Goal: Task Accomplishment & Management: Use online tool/utility

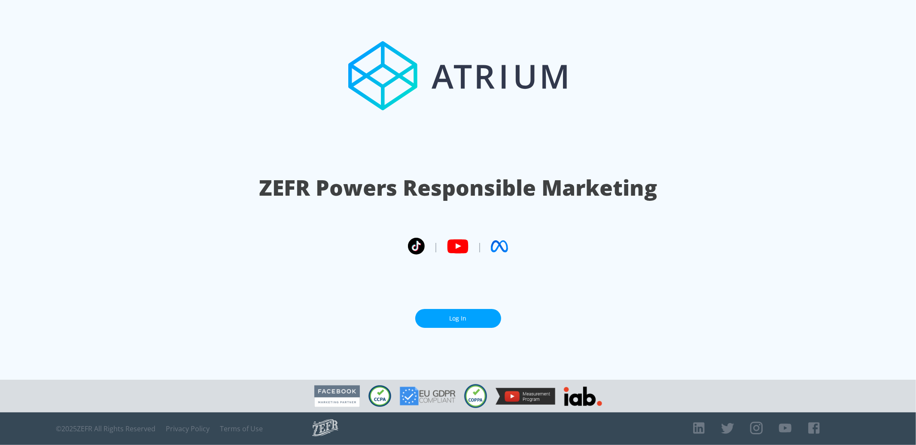
click at [449, 321] on link "Log In" at bounding box center [458, 318] width 86 height 19
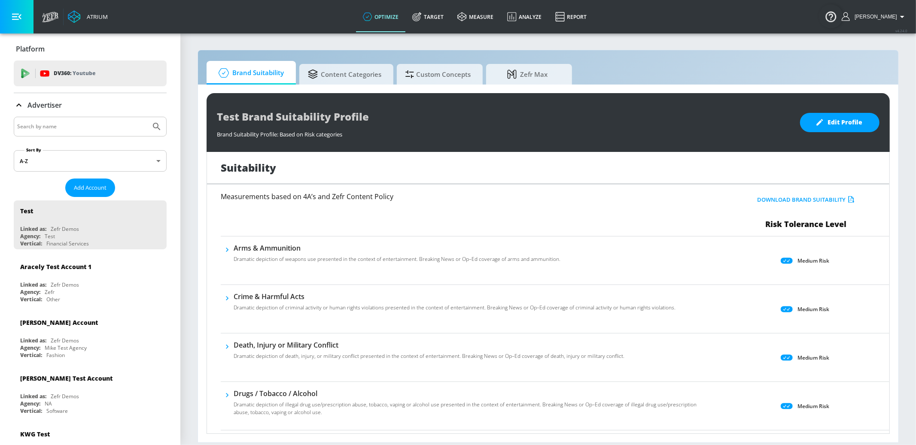
click at [79, 126] on input "Search by name" at bounding box center [82, 126] width 130 height 11
type input "lego us"
click at [147, 117] on button "Submit Search" at bounding box center [156, 126] width 19 height 19
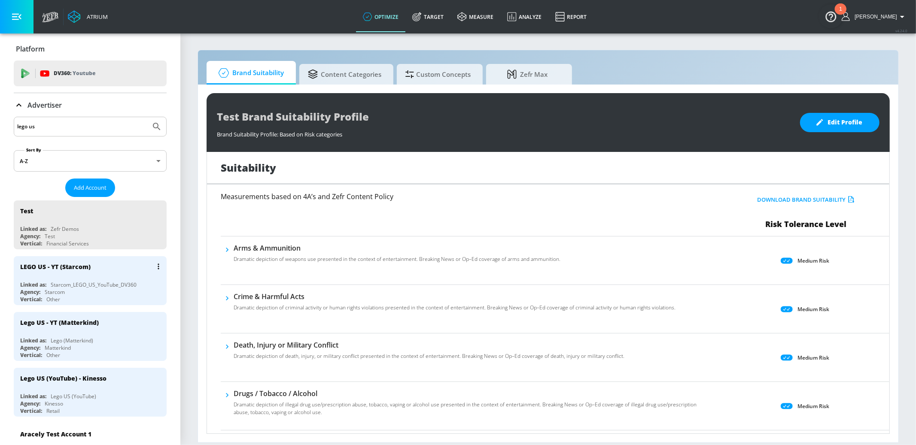
click at [116, 259] on div "LEGO US - YT (Starcom)" at bounding box center [92, 266] width 144 height 21
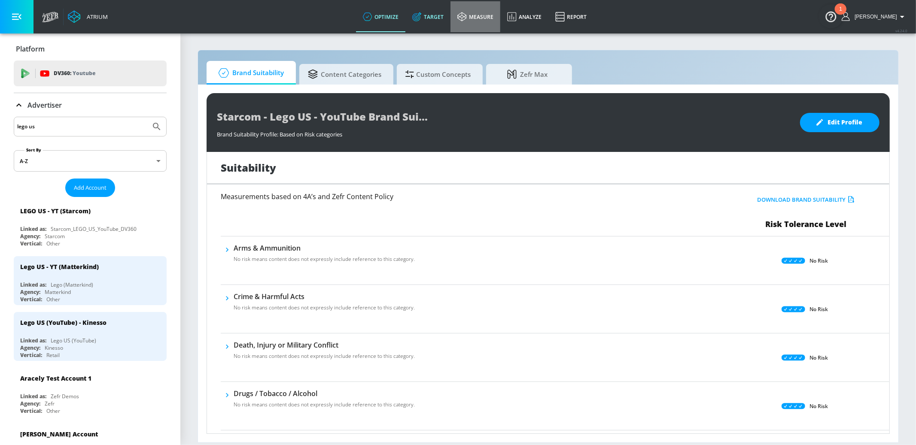
drag, startPoint x: 464, startPoint y: 19, endPoint x: 458, endPoint y: 20, distance: 6.9
click at [464, 19] on link "measure" at bounding box center [476, 16] width 50 height 31
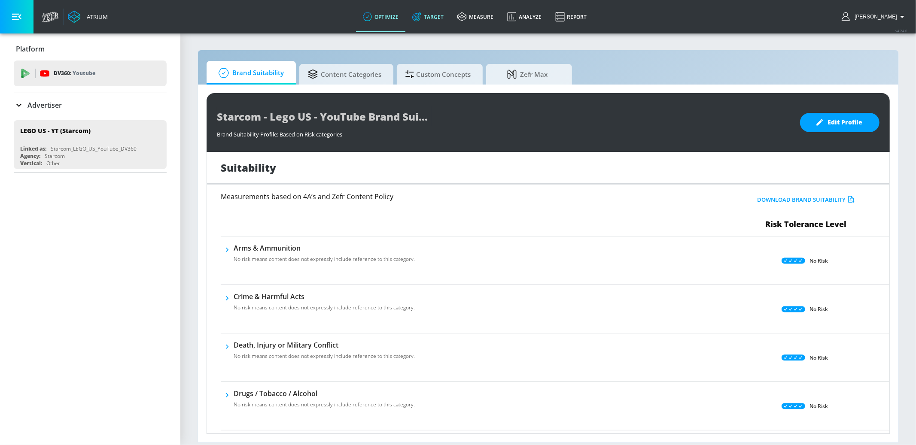
click at [444, 15] on link "Target" at bounding box center [428, 16] width 45 height 31
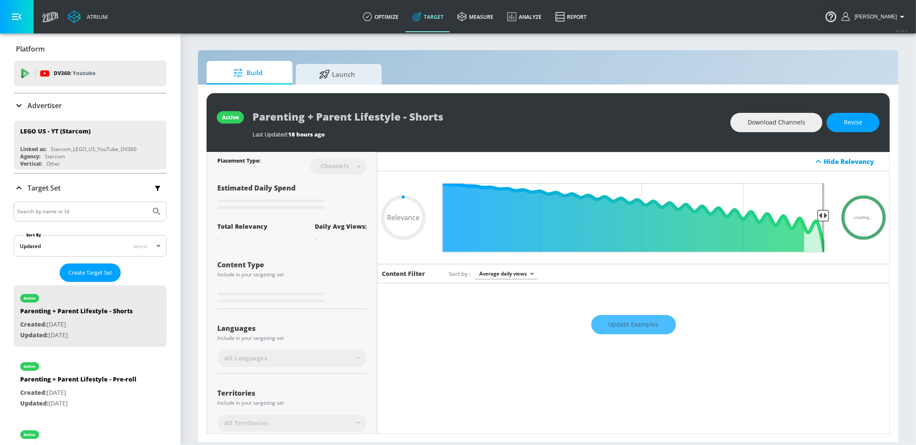
type input "0.05"
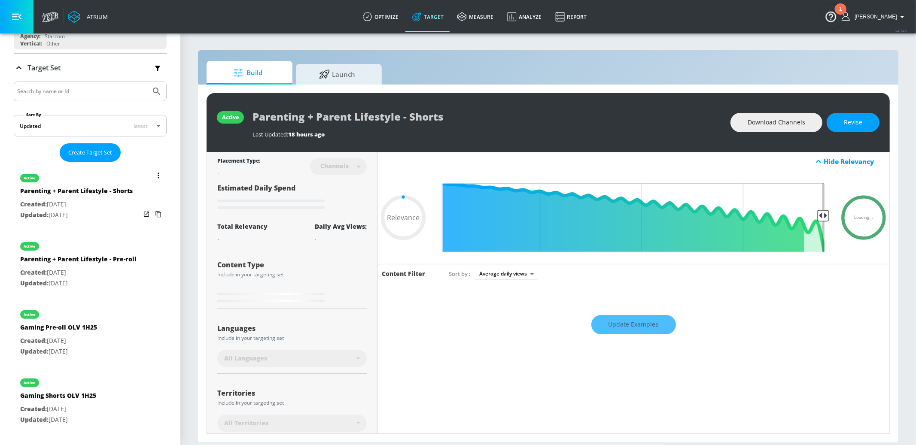
scroll to position [153, 0]
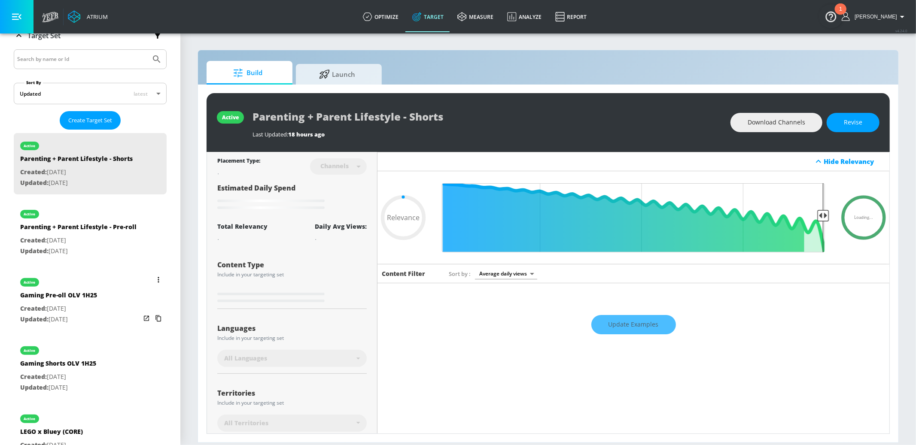
drag, startPoint x: 105, startPoint y: 361, endPoint x: 101, endPoint y: 358, distance: 5.6
click at [106, 361] on div "active Gaming Shorts OLV 1H25 Created: Aug. 26, 2025 Updated: Aug. 26, 2025" at bounding box center [90, 368] width 153 height 61
type input "Gaming Shorts OLV 1H25"
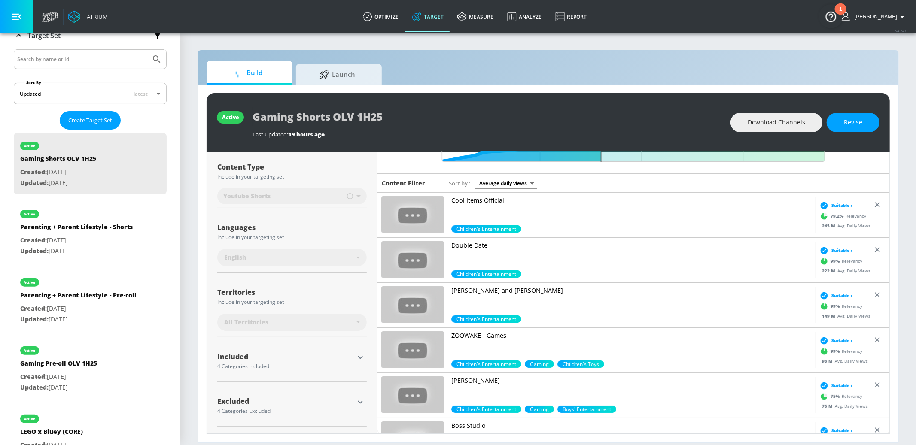
scroll to position [90, 0]
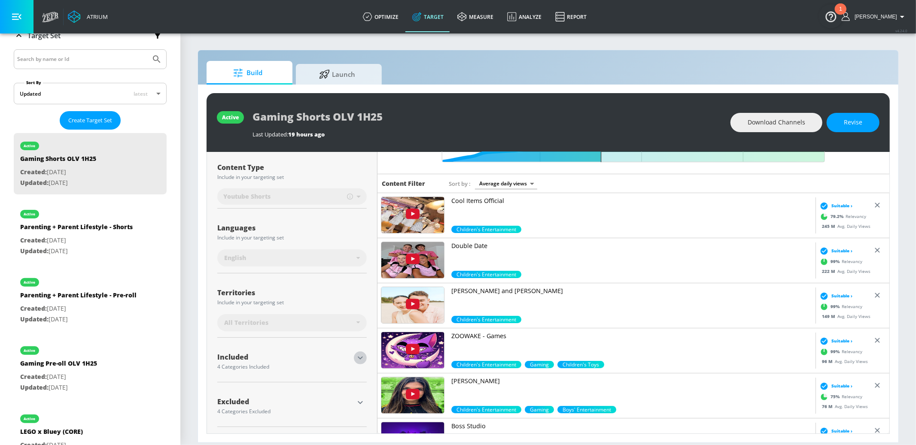
click at [360, 363] on button "button" at bounding box center [360, 358] width 13 height 13
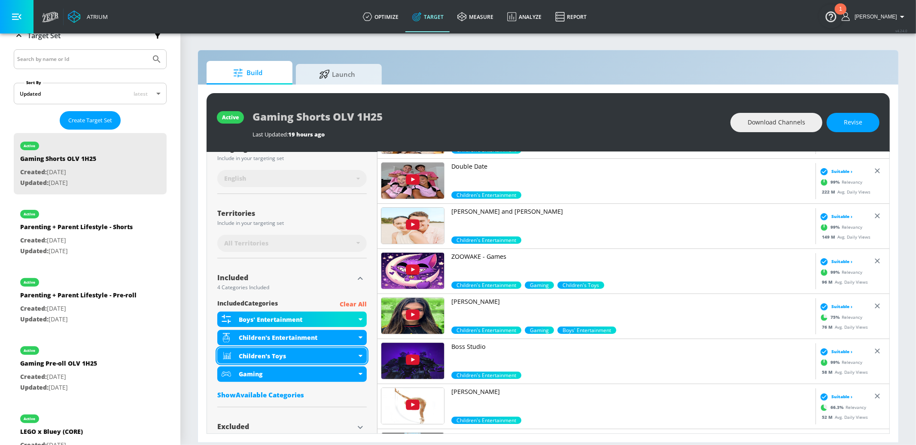
scroll to position [195, 0]
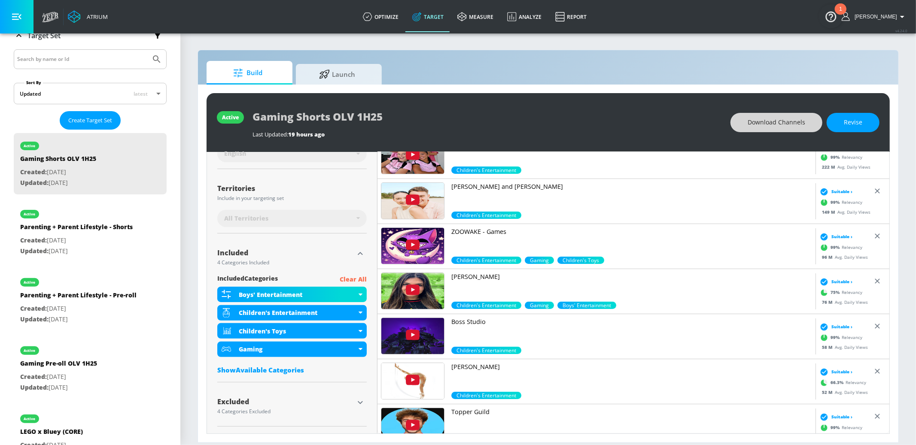
click at [768, 121] on span "Download Channels" at bounding box center [777, 122] width 58 height 11
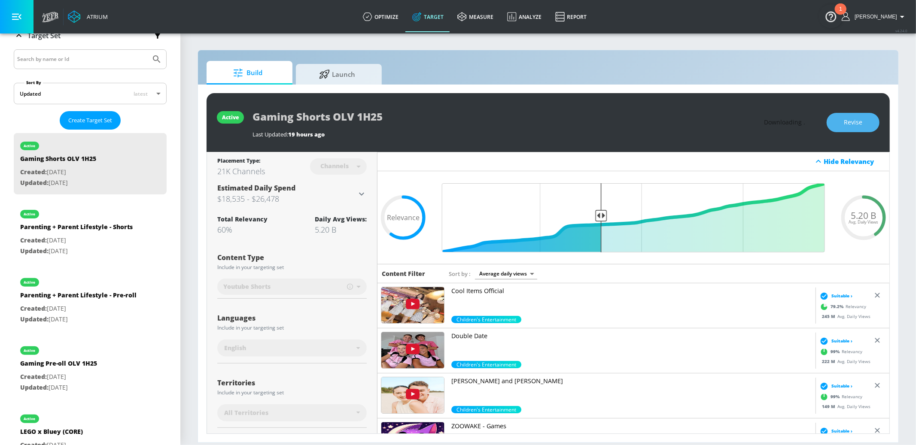
drag, startPoint x: 855, startPoint y: 125, endPoint x: 821, endPoint y: 135, distance: 34.8
click at [853, 126] on span "Revise" at bounding box center [853, 122] width 18 height 11
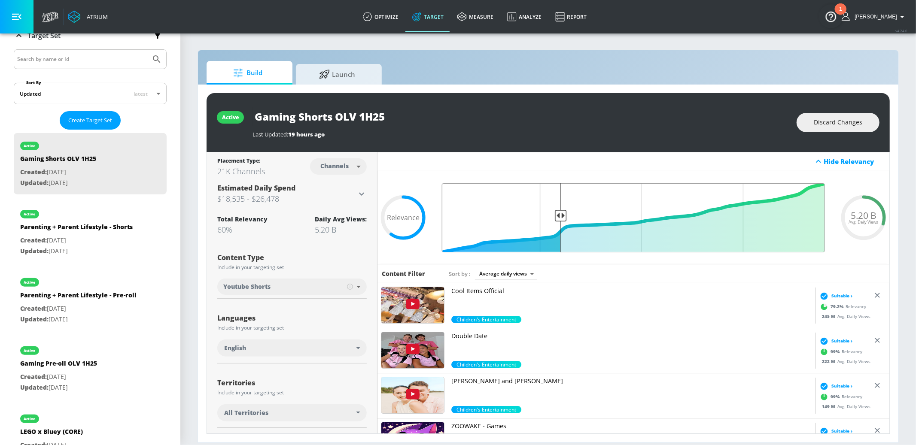
drag, startPoint x: 601, startPoint y: 216, endPoint x: 562, endPoint y: 214, distance: 38.7
type input "0.7"
click at [562, 214] on input "Final Threshold" at bounding box center [634, 217] width 392 height 69
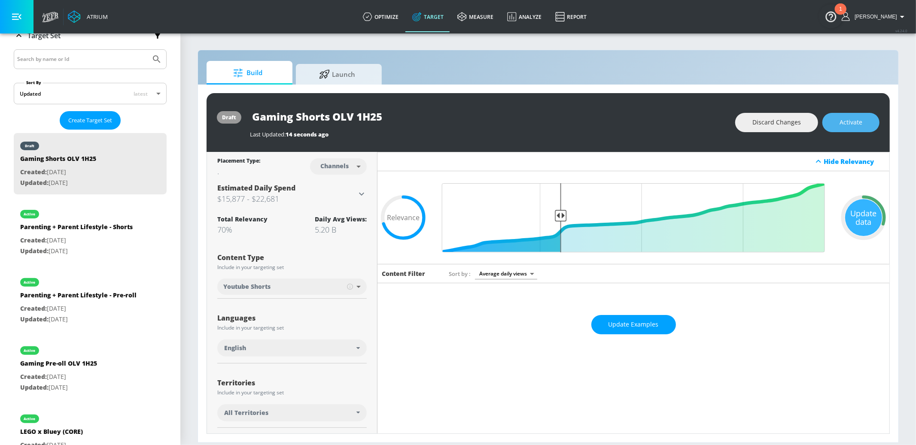
click at [853, 122] on span "Activate" at bounding box center [851, 122] width 23 height 11
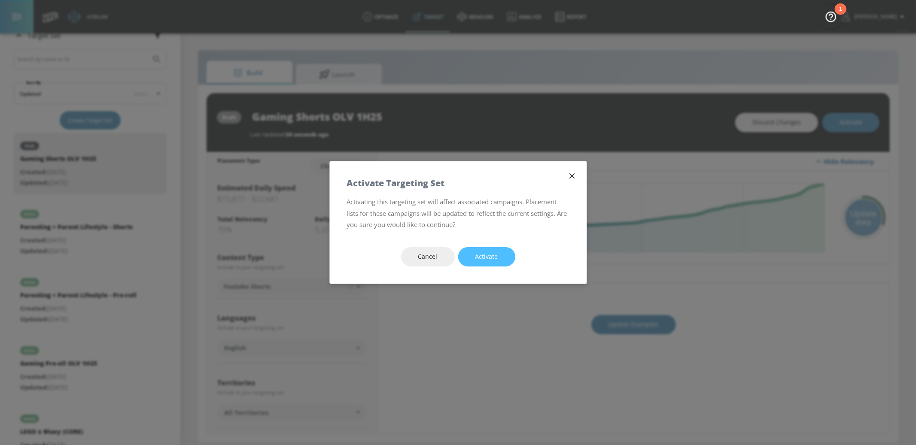
drag, startPoint x: 482, startPoint y: 256, endPoint x: 419, endPoint y: 21, distance: 243.0
click at [482, 256] on span "Activate" at bounding box center [487, 257] width 23 height 11
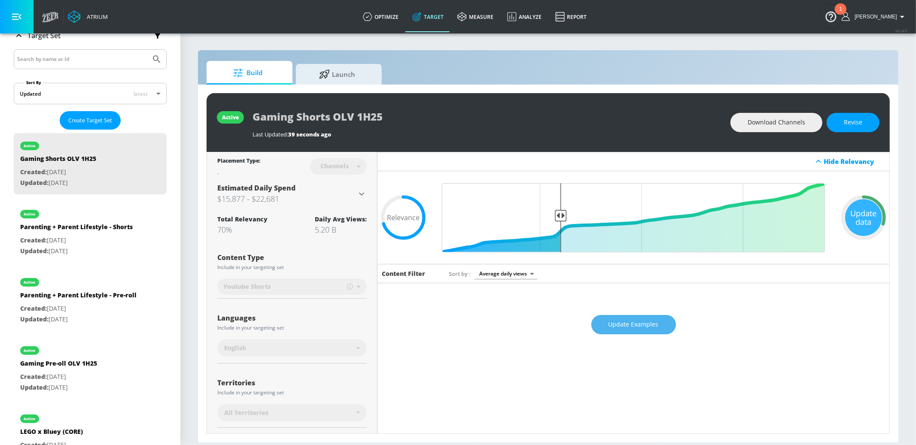
click at [646, 318] on button "Update Examples" at bounding box center [634, 324] width 85 height 19
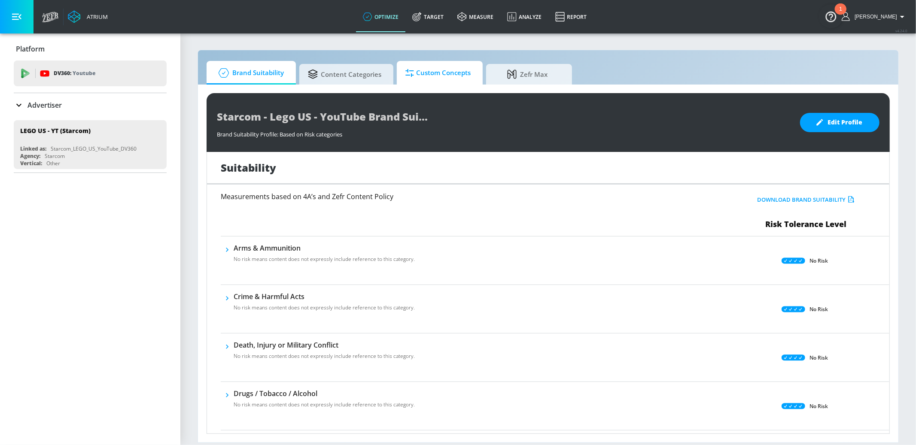
click at [422, 71] on span "Custom Concepts" at bounding box center [438, 73] width 65 height 21
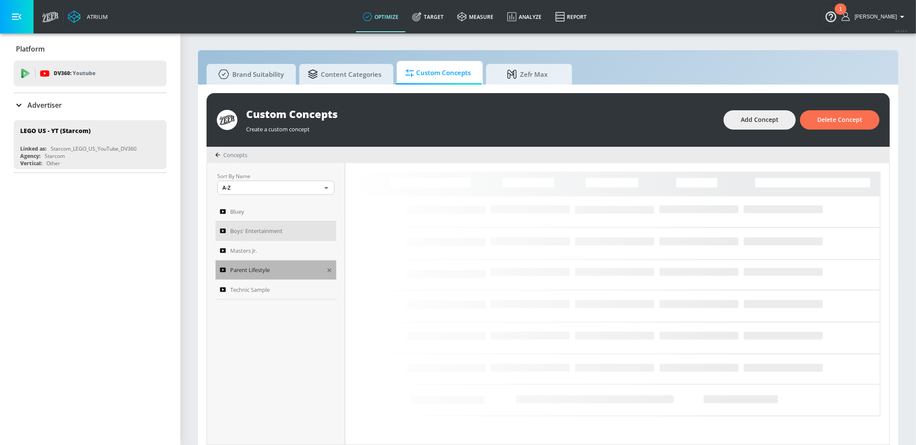
click at [265, 268] on span "Parent Lifestyle" at bounding box center [250, 270] width 40 height 10
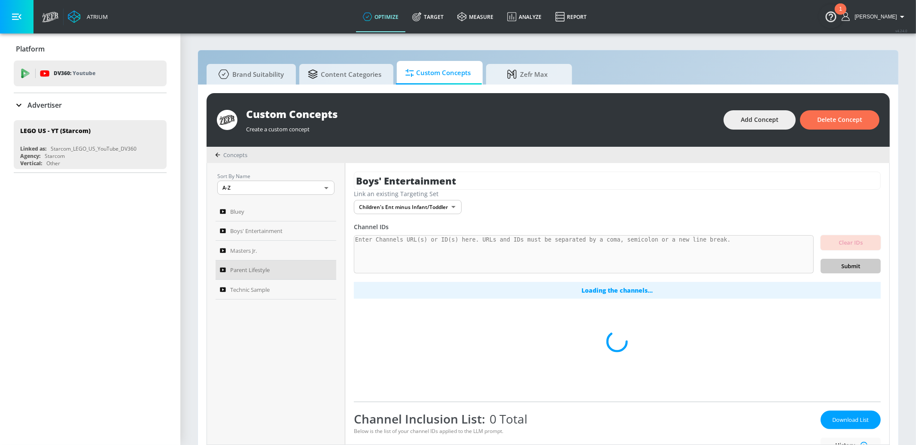
type input "Parent Lifestyle"
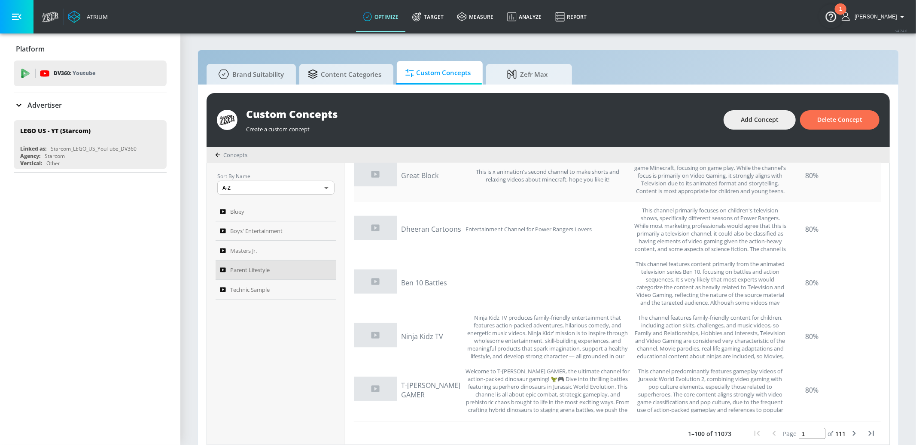
scroll to position [15, 0]
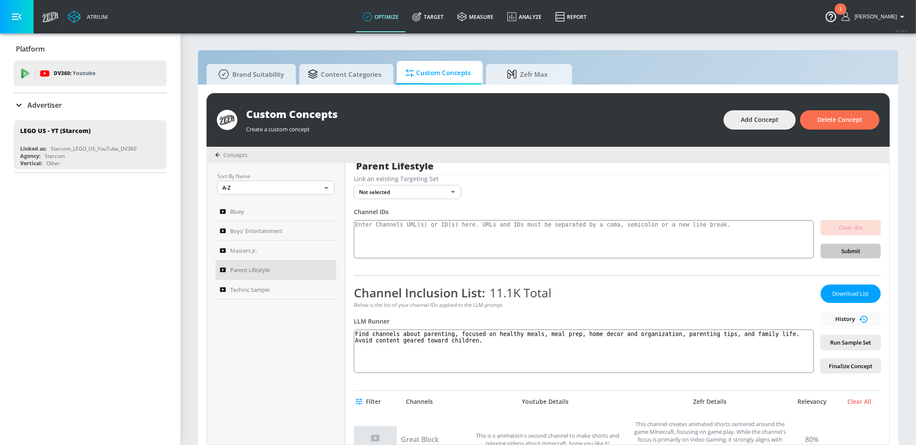
click at [840, 337] on button "Run Sample Set" at bounding box center [851, 343] width 60 height 15
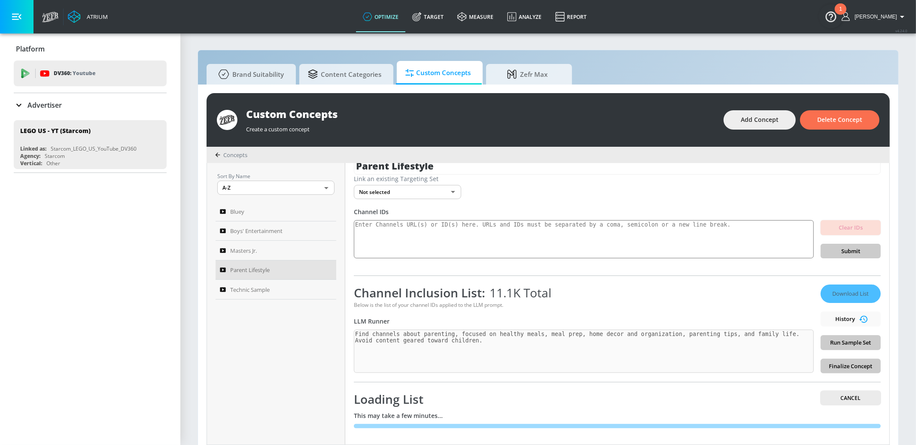
click at [448, 193] on body "Atrium optimize Target measure Analyze Report optimize Target measure Analyze R…" at bounding box center [458, 227] width 916 height 455
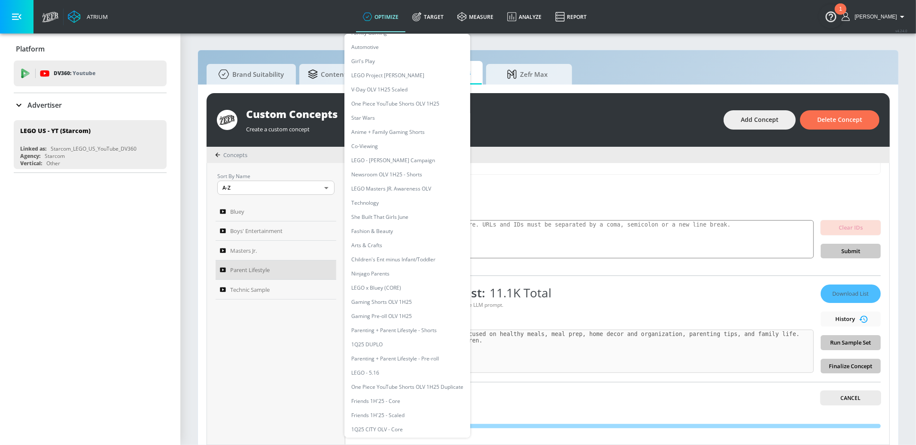
scroll to position [226, 0]
click at [407, 272] on li "Parenting + Parent Lifestyle - Pre-roll" at bounding box center [408, 272] width 126 height 14
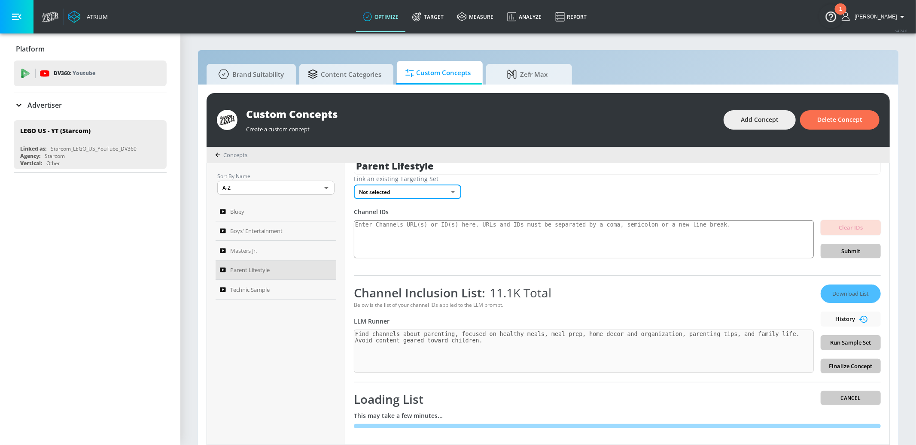
type input "48d8b521-88da-4848-87dc-959005f97bc5"
click at [836, 247] on div "Clear IDs Submit" at bounding box center [851, 239] width 60 height 39
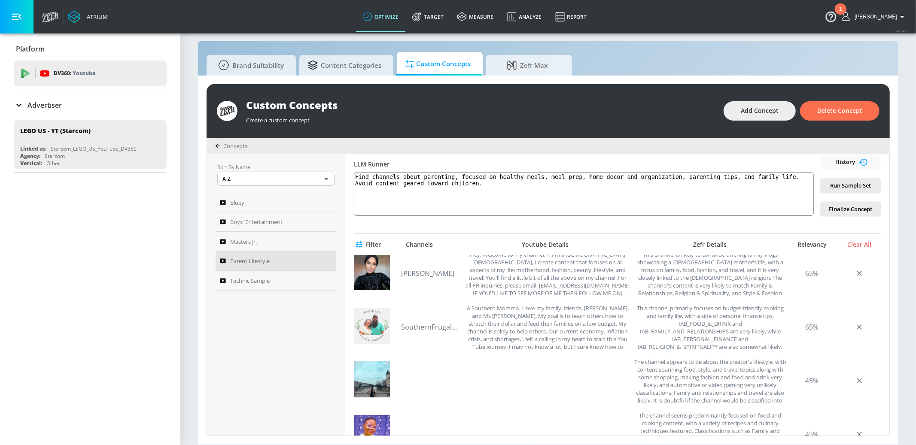
scroll to position [0, 0]
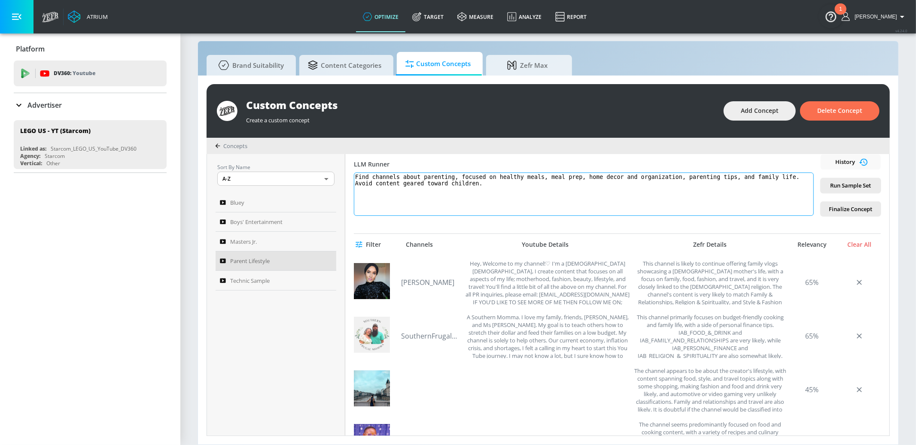
drag, startPoint x: 501, startPoint y: 184, endPoint x: 488, endPoint y: 186, distance: 13.4
click at [501, 184] on textarea "Find channels about parenting, focused on healthy meals, meal prep, home decor …" at bounding box center [584, 194] width 460 height 43
click at [366, 176] on textarea "Find channels about parenting, focused on healthy meals, meal prep, home decor …" at bounding box center [584, 194] width 460 height 43
click at [360, 183] on textarea "Include channels about parenting, focused on healthy meals, meal prep, home dec…" at bounding box center [584, 194] width 460 height 43
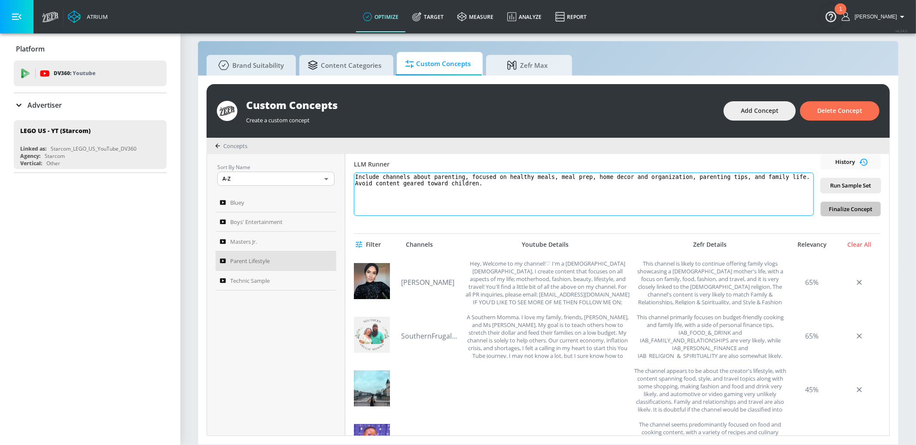
click at [360, 183] on textarea "Include channels about parenting, focused on healthy meals, meal prep, home dec…" at bounding box center [584, 194] width 460 height 43
click at [528, 183] on textarea "Include channels about parenting, focused on healthy meals, meal prep, home dec…" at bounding box center [584, 194] width 460 height 43
drag, startPoint x: 718, startPoint y: 186, endPoint x: 738, endPoint y: 187, distance: 20.7
click at [738, 187] on textarea "Include channels about parenting, focused on healthy meals, meal prep, home dec…" at bounding box center [584, 194] width 460 height 43
type textarea "Include channels about parenting, focused on healthy meals, meal prep, home dec…"
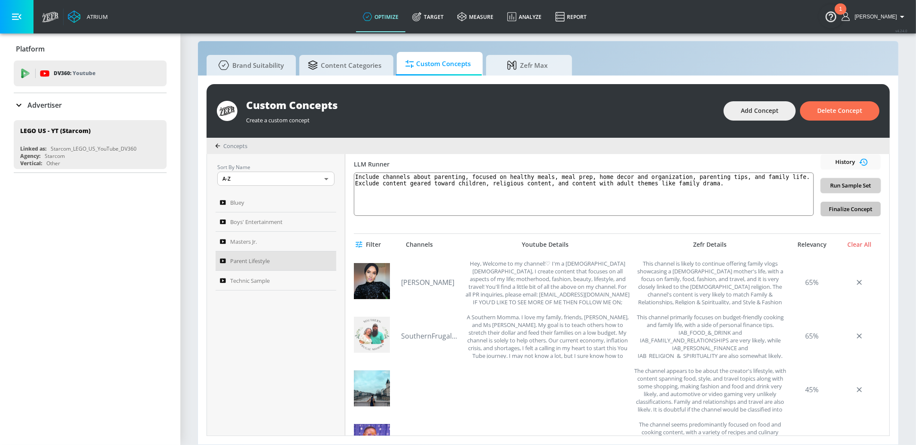
click at [880, 177] on div "Download List History Run Sample Set Finalize Concept" at bounding box center [851, 172] width 60 height 89
click at [858, 181] on span "Run Sample Set" at bounding box center [851, 186] width 46 height 10
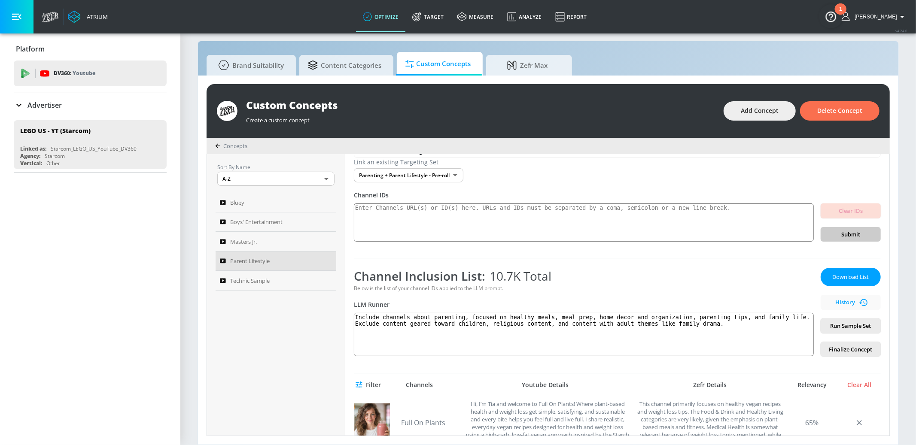
scroll to position [22, 0]
click at [839, 274] on span "Download List" at bounding box center [851, 278] width 43 height 10
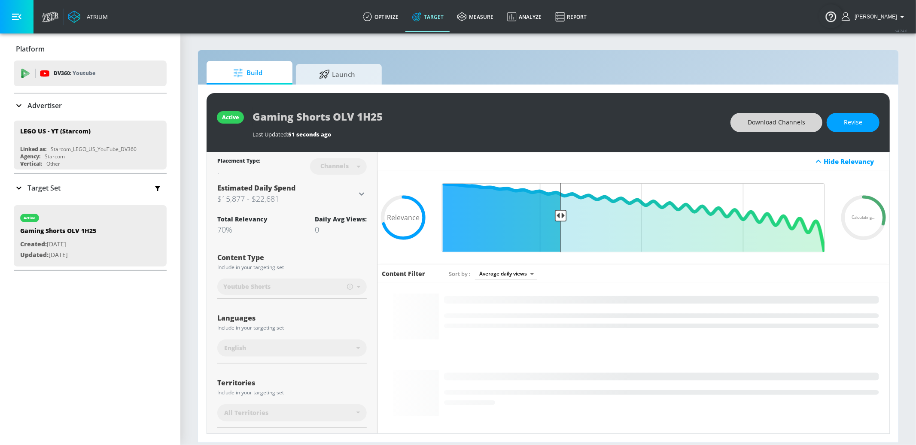
click at [787, 127] on span "Download Channels" at bounding box center [777, 122] width 58 height 11
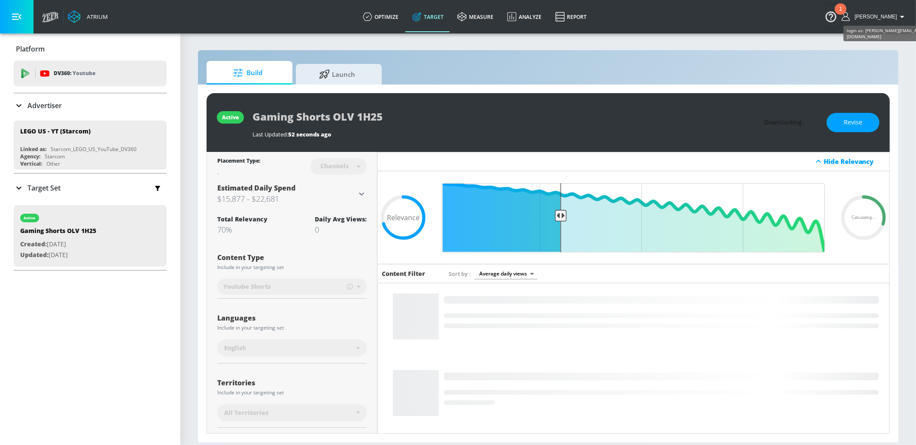
click at [894, 17] on span "[PERSON_NAME]" at bounding box center [874, 17] width 46 height 6
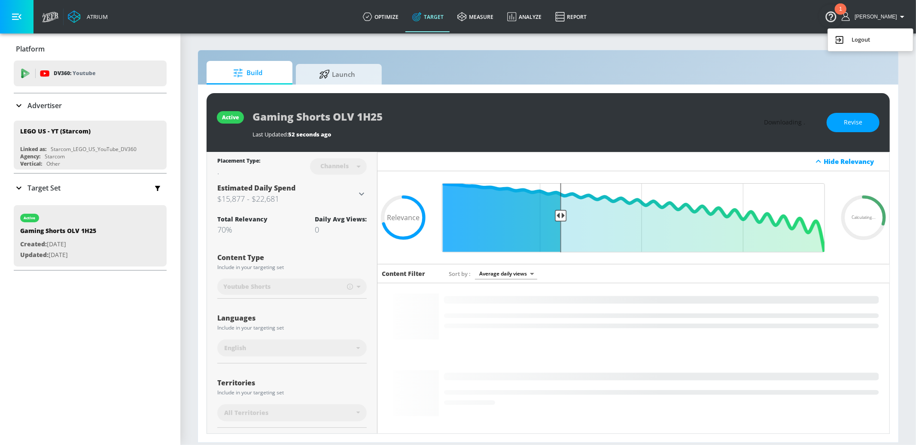
drag, startPoint x: 874, startPoint y: 38, endPoint x: 815, endPoint y: 30, distance: 59.4
click at [874, 38] on div "Logout" at bounding box center [871, 40] width 72 height 10
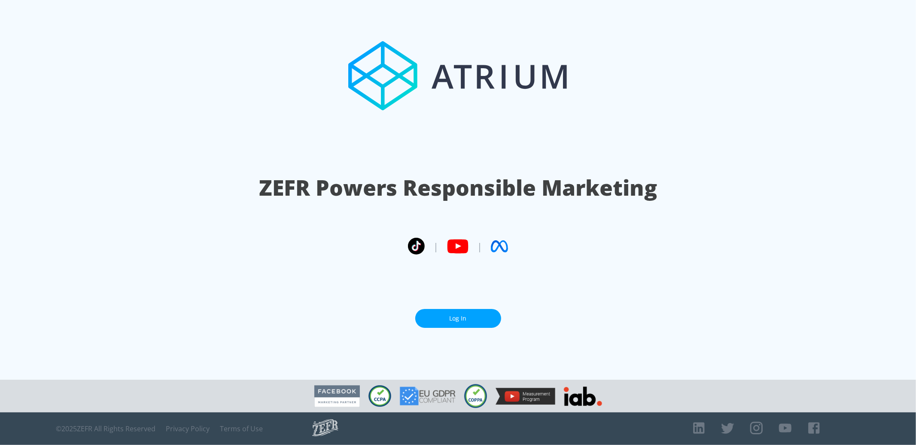
click at [464, 318] on link "Log In" at bounding box center [458, 318] width 86 height 19
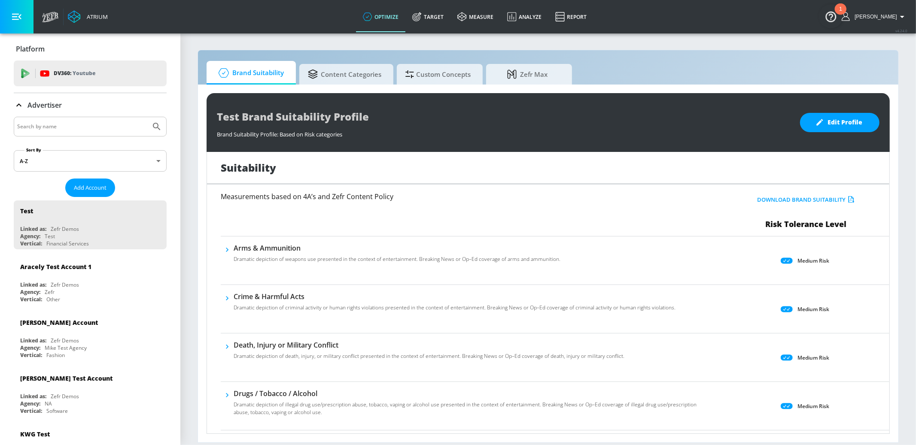
click at [98, 126] on input "Search by name" at bounding box center [82, 126] width 130 height 11
type input "lego us"
click at [147, 117] on button "Submit Search" at bounding box center [156, 126] width 19 height 19
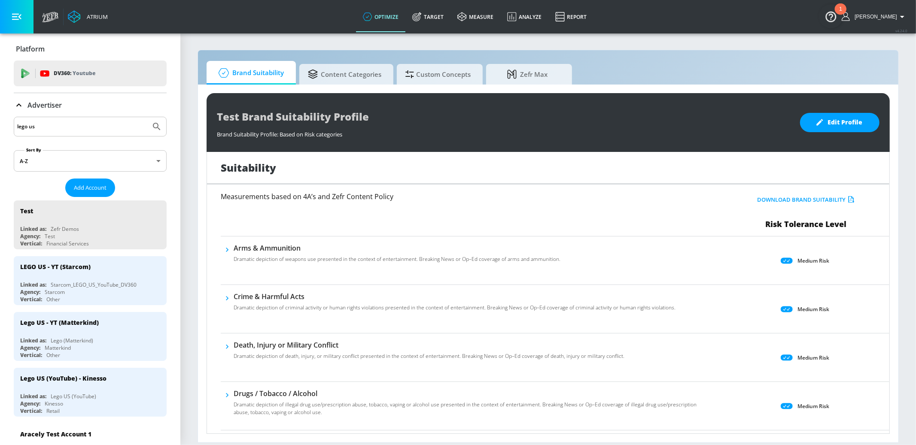
drag, startPoint x: 118, startPoint y: 259, endPoint x: 123, endPoint y: 255, distance: 6.7
click at [118, 259] on div "LEGO US - YT (Starcom)" at bounding box center [92, 266] width 144 height 21
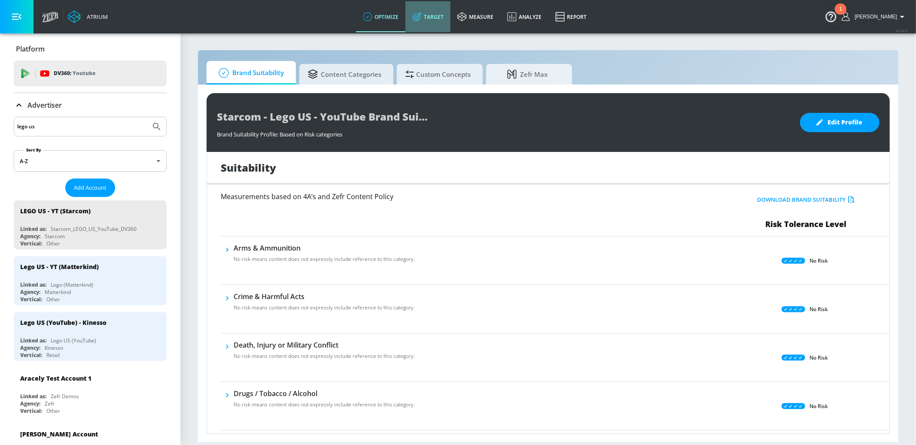
click at [445, 18] on link "Target" at bounding box center [428, 16] width 45 height 31
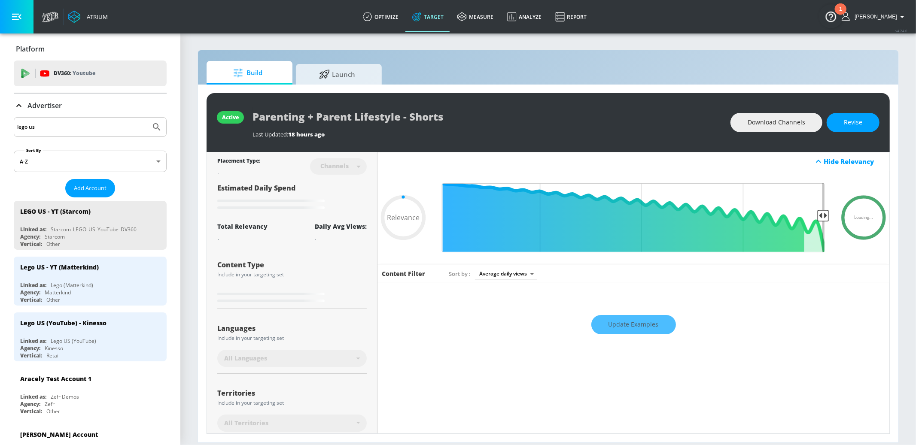
drag, startPoint x: 19, startPoint y: 100, endPoint x: 208, endPoint y: 61, distance: 192.8
click at [19, 100] on div "Advertiser" at bounding box center [90, 106] width 153 height 24
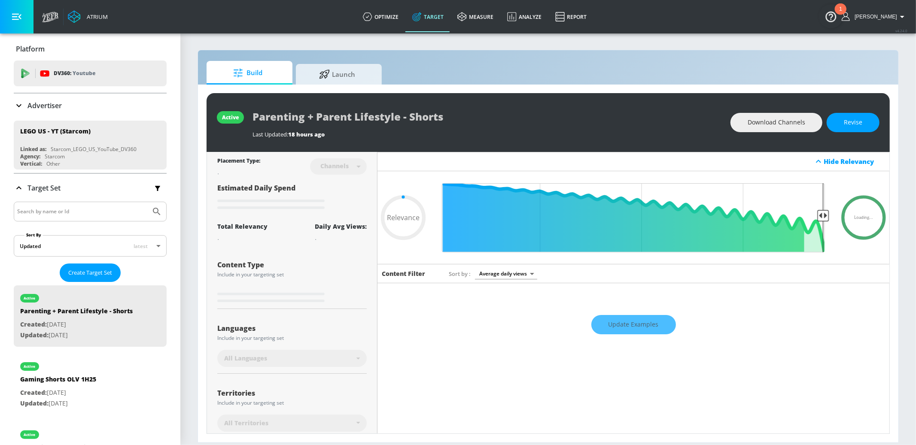
type input "0.75"
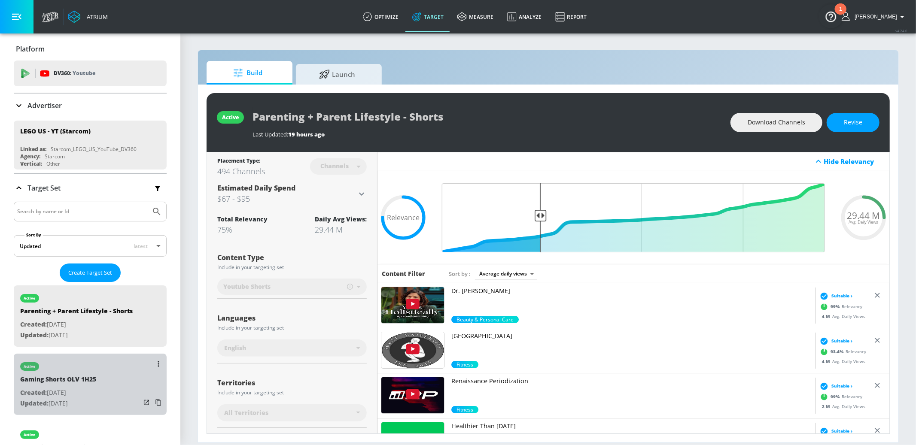
click at [107, 385] on div "active Gaming Shorts OLV 1H25 Created: [DATE] Updated: [DATE]" at bounding box center [90, 384] width 153 height 61
type input "Gaming Shorts OLV 1H25"
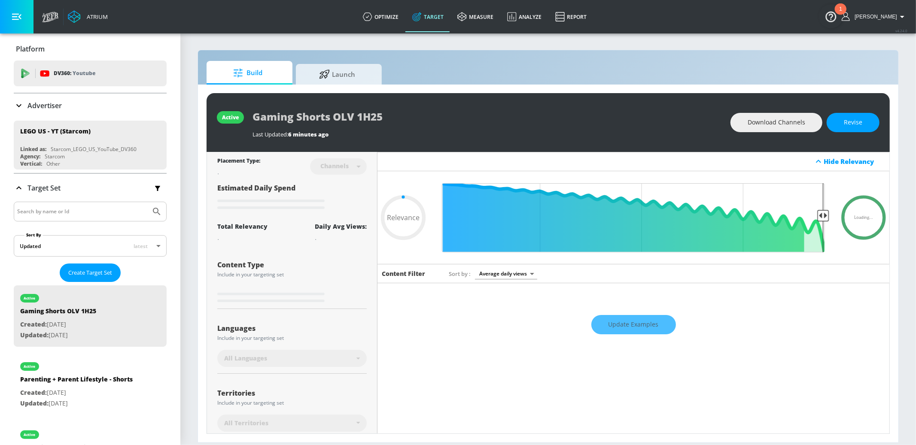
type input "0.7"
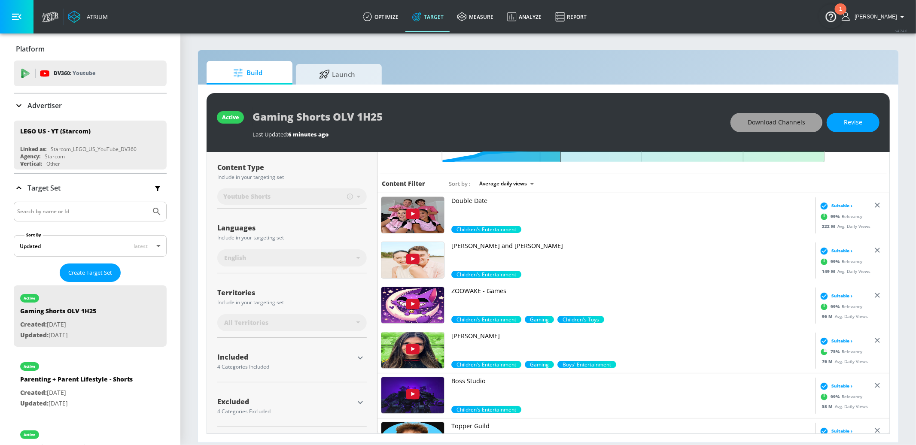
click at [769, 122] on span "Download Channels" at bounding box center [777, 122] width 58 height 11
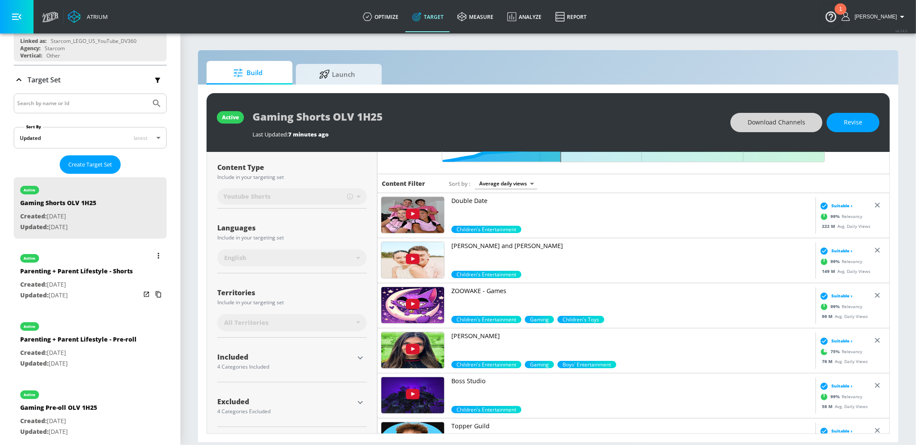
scroll to position [109, 0]
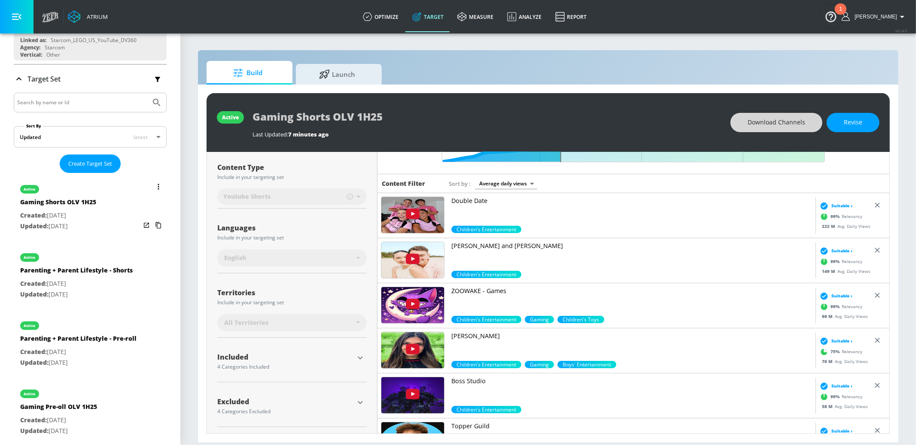
click at [110, 300] on div "active Parenting + Parent Lifestyle - Shorts Created: [DATE] Updated: [DATE]" at bounding box center [76, 274] width 113 height 59
type input "Parenting + Parent Lifestyle - Shorts"
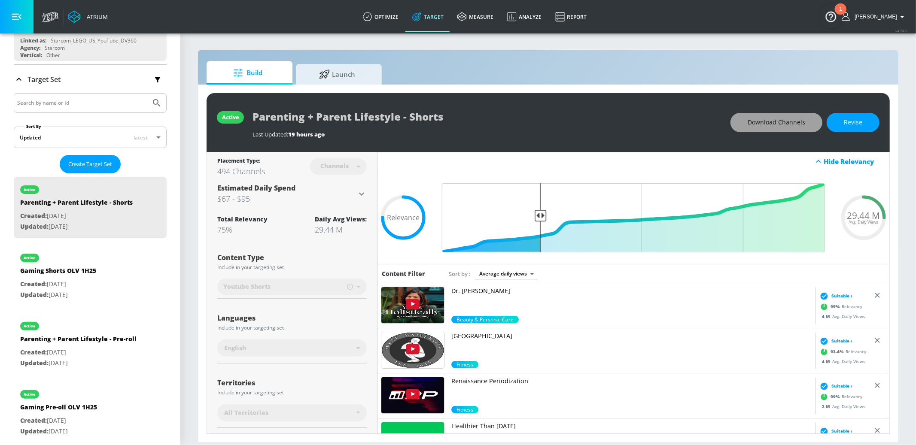
click at [773, 120] on span "Download Channels" at bounding box center [777, 122] width 58 height 11
click at [849, 120] on span "Revise" at bounding box center [853, 122] width 18 height 11
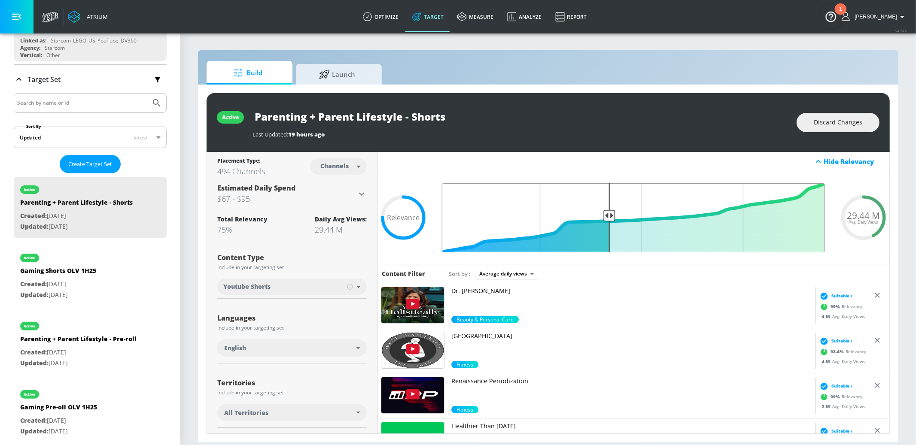
type input "0.58"
drag, startPoint x: 540, startPoint y: 214, endPoint x: 610, endPoint y: 219, distance: 70.2
click at [610, 219] on input "Final Threshold" at bounding box center [634, 217] width 392 height 69
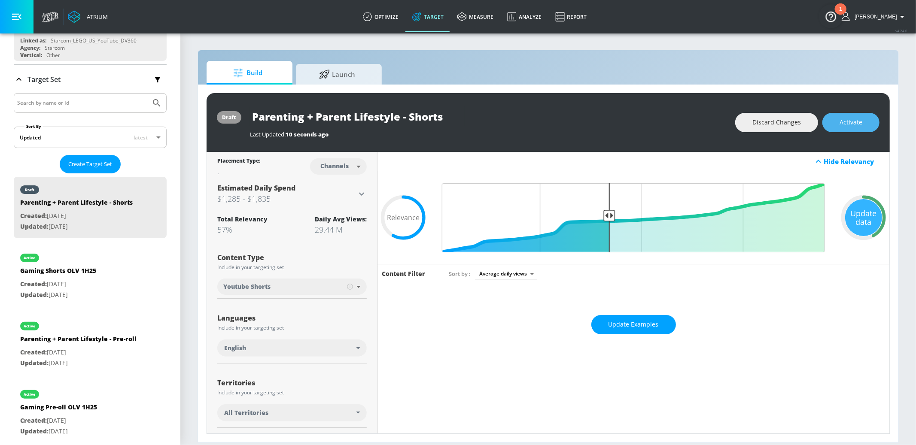
click at [854, 123] on span "Activate" at bounding box center [851, 122] width 23 height 11
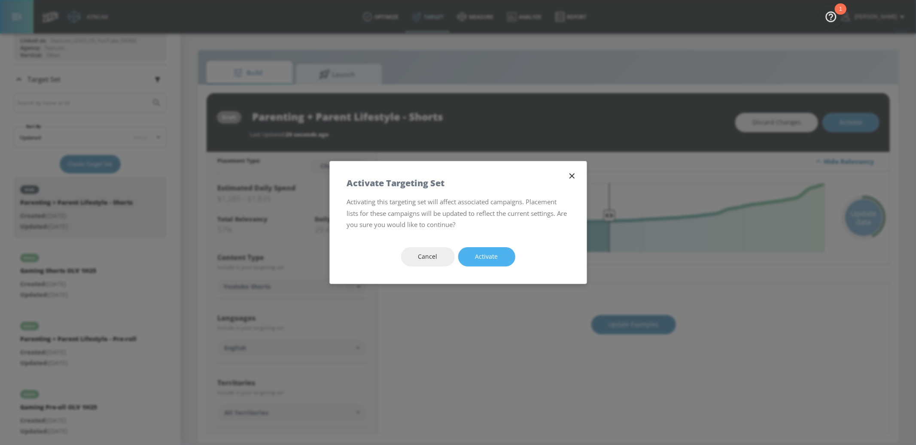
click at [475, 254] on button "Activate" at bounding box center [486, 256] width 57 height 19
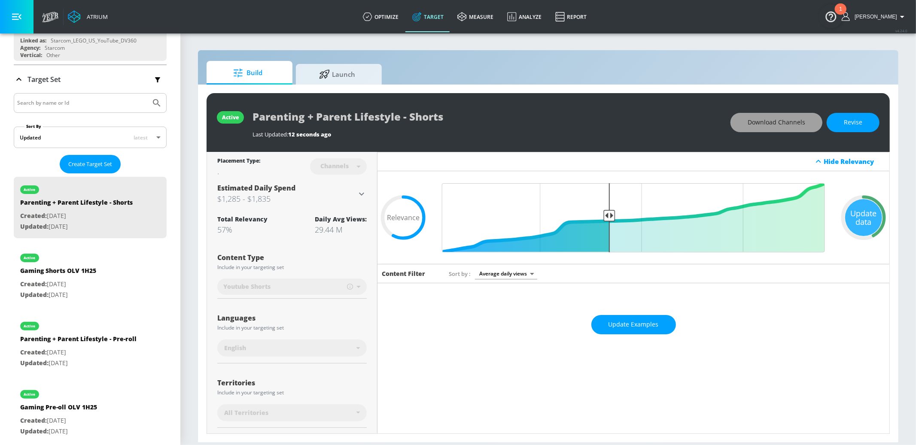
click at [760, 126] on span "Download Channels" at bounding box center [777, 122] width 58 height 11
click at [128, 352] on p "Created: [DATE]" at bounding box center [78, 353] width 116 height 11
type input "Parenting + Parent Lifestyle - Pre-roll"
type input "0.05"
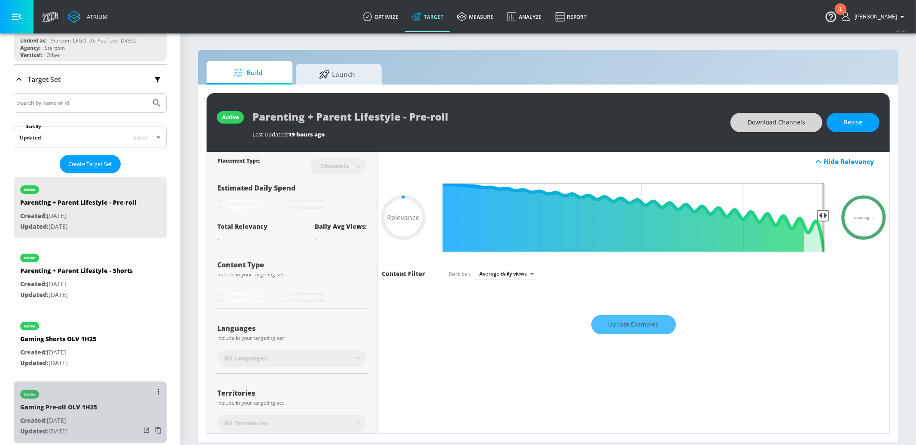
click at [108, 406] on div "active Gaming Pre-oll OLV 1H25 Created: [DATE] Updated: [DATE]" at bounding box center [90, 412] width 153 height 61
type input "Gaming Pre-oll OLV 1H25"
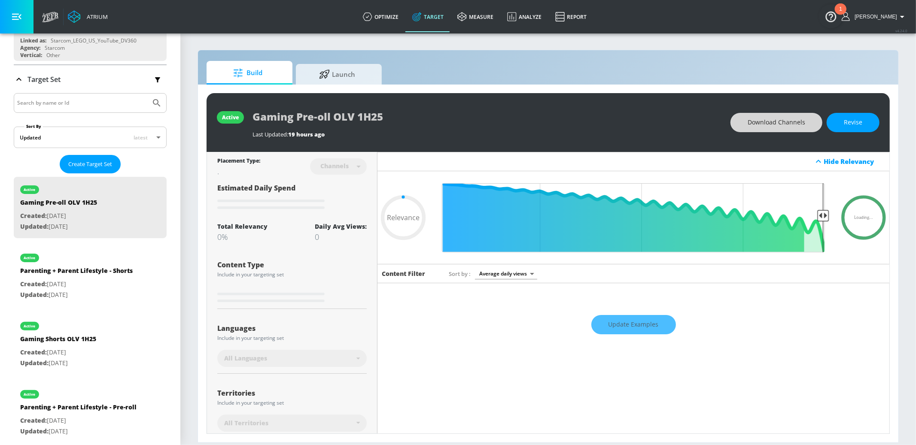
type input "0.6"
click at [757, 128] on span "Download Channels" at bounding box center [777, 122] width 58 height 11
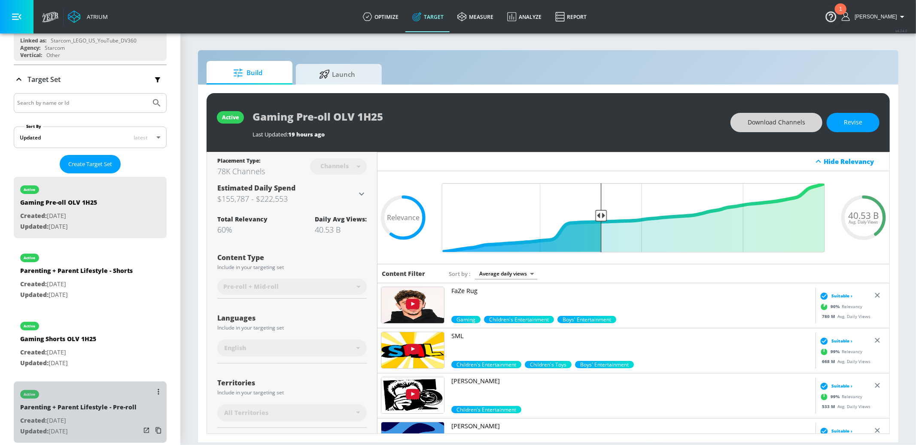
click at [121, 412] on div "Parenting + Parent Lifestyle - Pre-roll" at bounding box center [78, 409] width 116 height 12
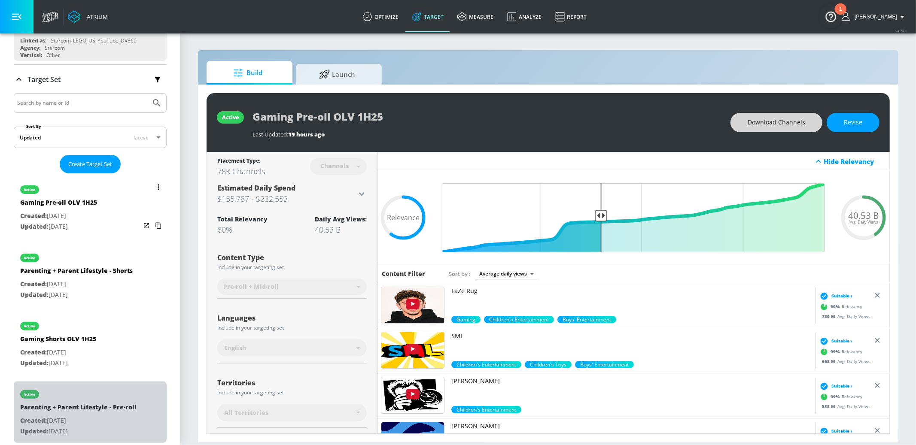
type input "Parenting + Parent Lifestyle - Pre-roll"
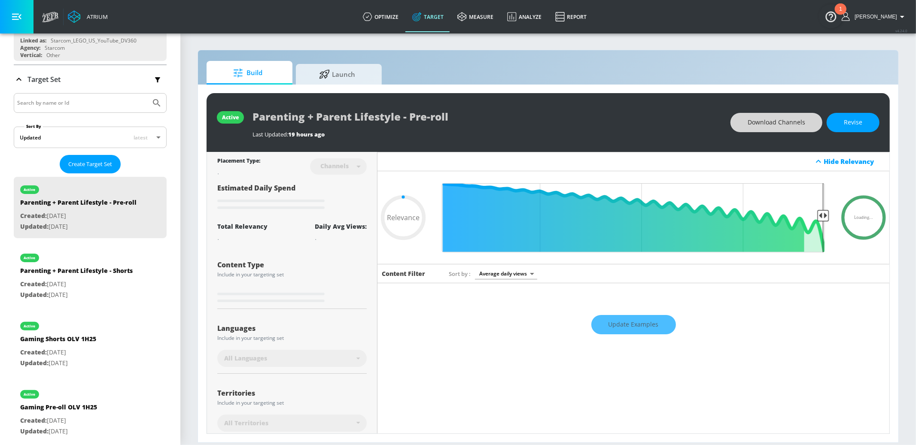
type input "0.75"
click at [792, 119] on span "Download Channels" at bounding box center [777, 122] width 58 height 11
